Goal: Task Accomplishment & Management: Manage account settings

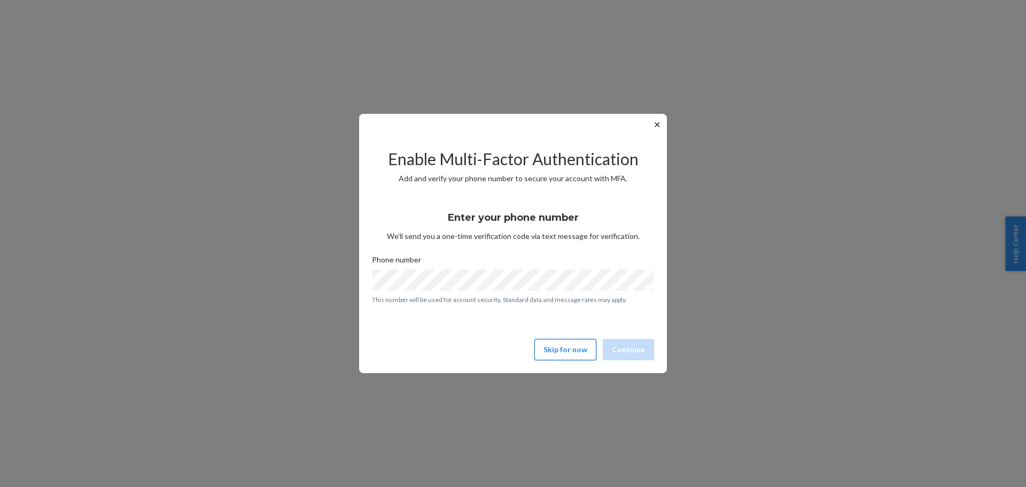
click at [554, 345] on button "Skip for now" at bounding box center [565, 349] width 62 height 21
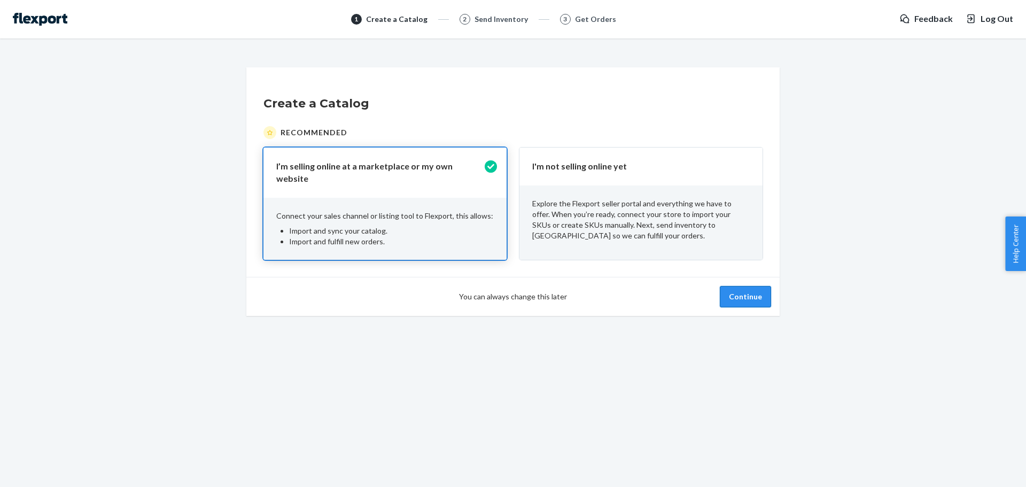
click at [748, 298] on button "Continue" at bounding box center [745, 296] width 51 height 21
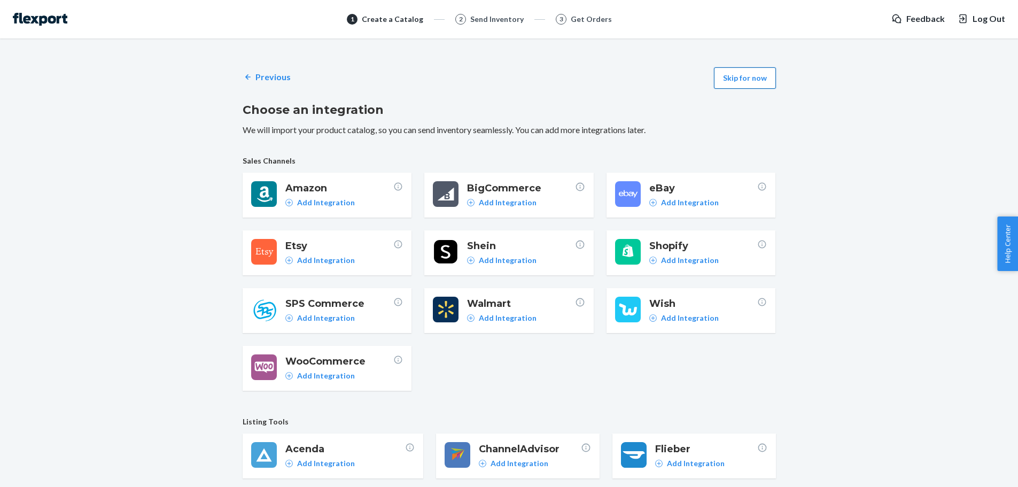
click at [741, 77] on button "Skip for now" at bounding box center [745, 77] width 62 height 21
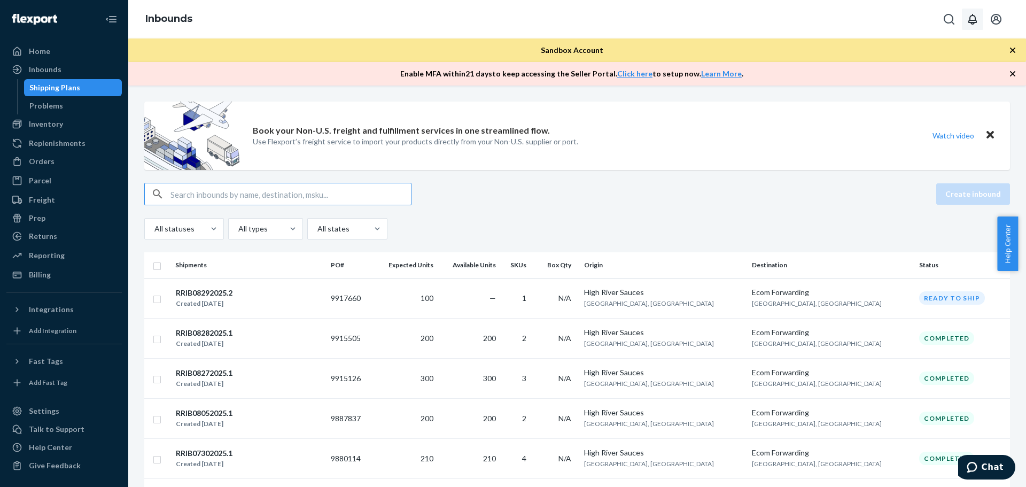
click at [1000, 22] on icon "Open account menu" at bounding box center [996, 19] width 11 height 11
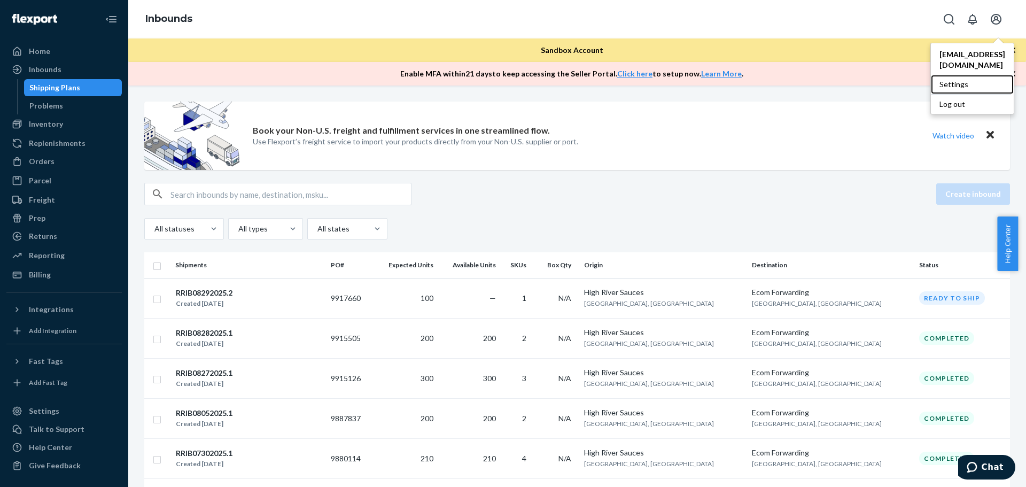
drag, startPoint x: 952, startPoint y: 55, endPoint x: 972, endPoint y: 81, distance: 32.1
click at [972, 81] on div "Settings" at bounding box center [972, 84] width 83 height 19
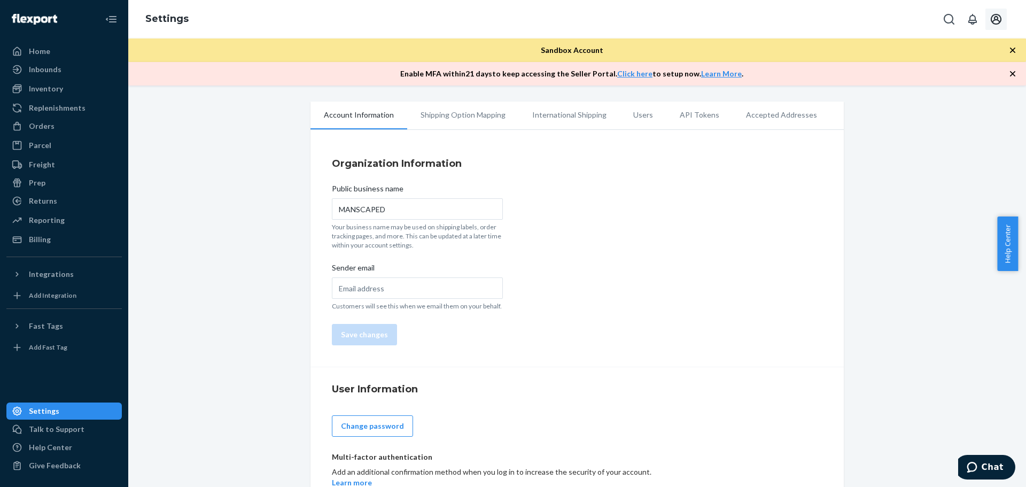
click at [993, 19] on icon "Open account menu" at bounding box center [996, 19] width 13 height 13
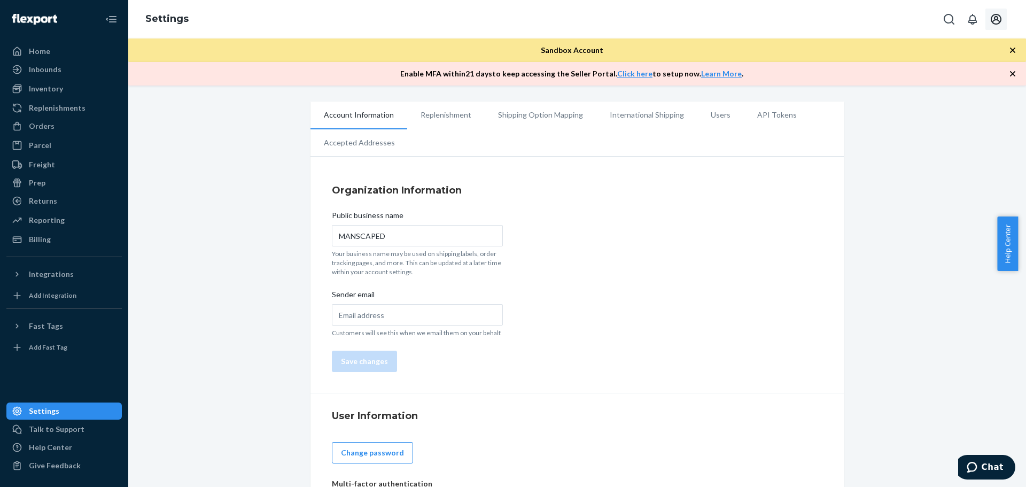
click at [1000, 18] on icon "Open account menu" at bounding box center [996, 19] width 13 height 13
click at [930, 91] on ul "[EMAIL_ADDRESS][DOMAIN_NAME] Settings Log out" at bounding box center [972, 79] width 84 height 72
click at [930, 99] on ul "[EMAIL_ADDRESS][DOMAIN_NAME] Settings Log out" at bounding box center [972, 79] width 84 height 72
click at [931, 96] on div "Log out" at bounding box center [971, 104] width 80 height 20
